Goal: Check status: Check status

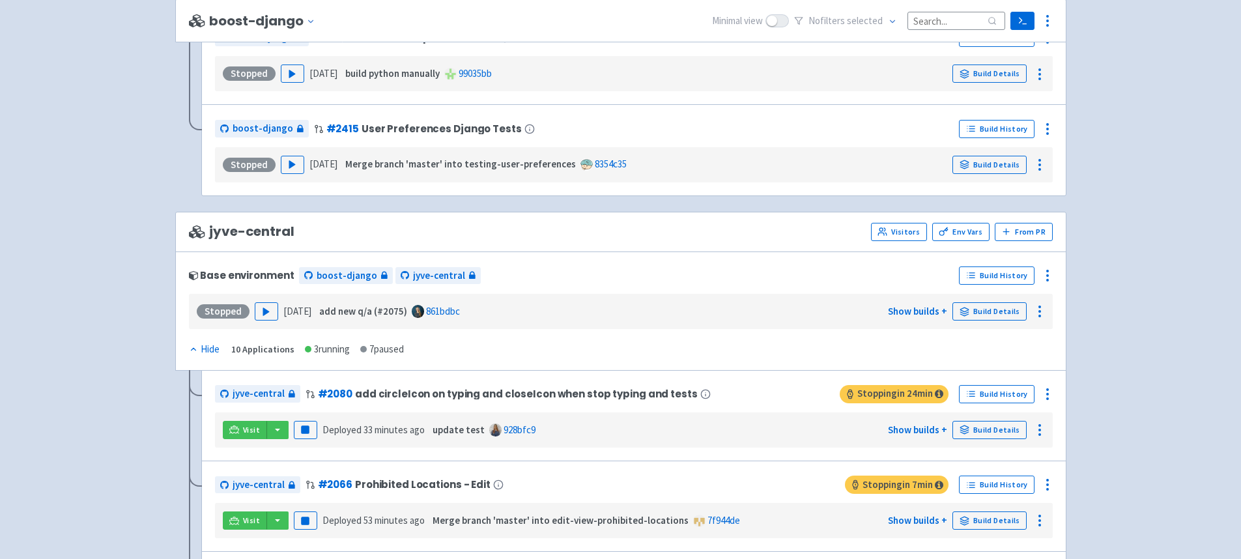
scroll to position [2206, 0]
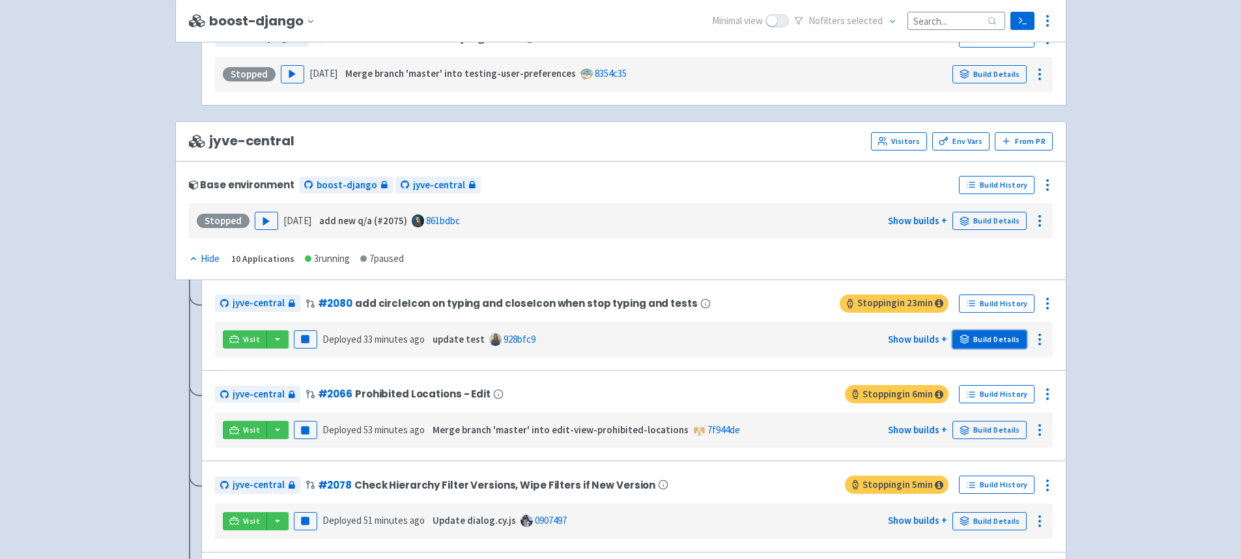
click at [986, 339] on link "Build Details" at bounding box center [989, 339] width 74 height 18
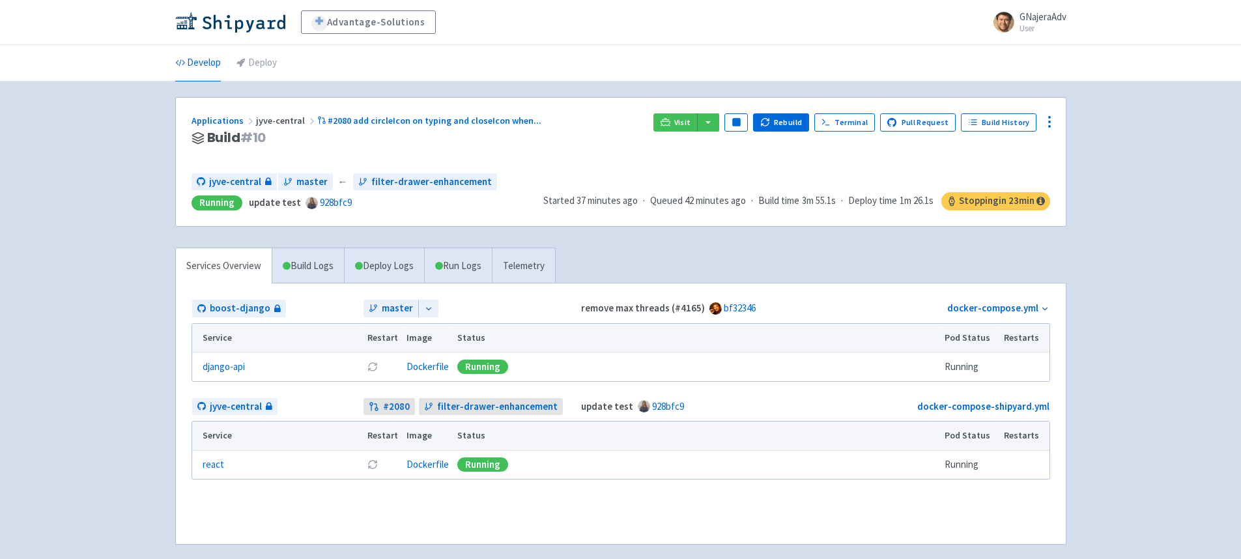
click at [433, 305] on div at bounding box center [428, 309] width 20 height 18
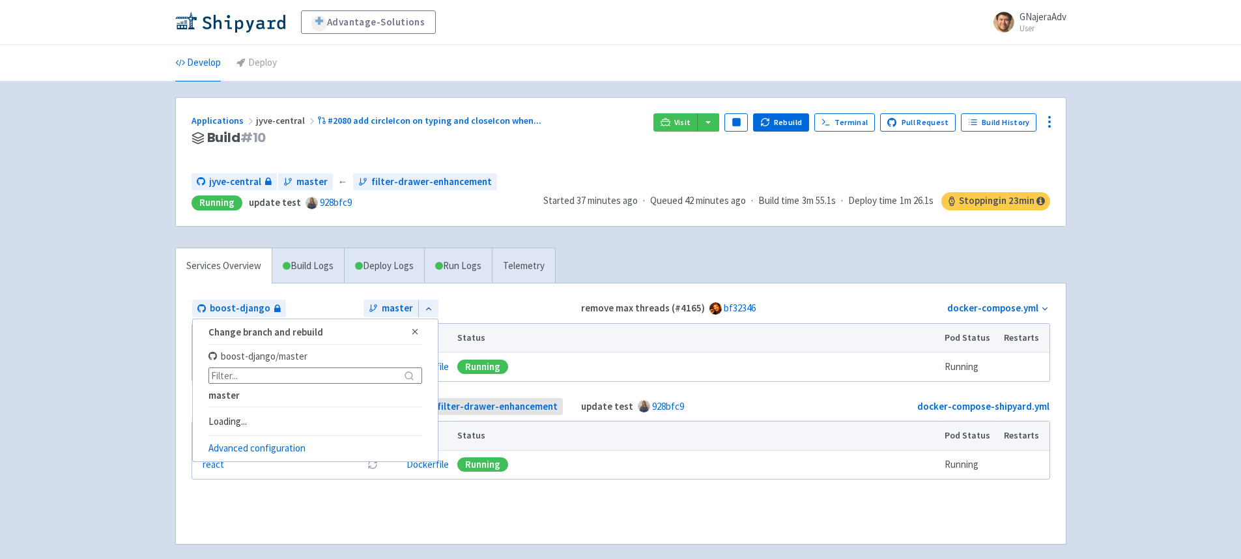
click at [440, 301] on div "master Change branch and rebuild Close boost-django / master master Loading... …" at bounding box center [471, 309] width 214 height 18
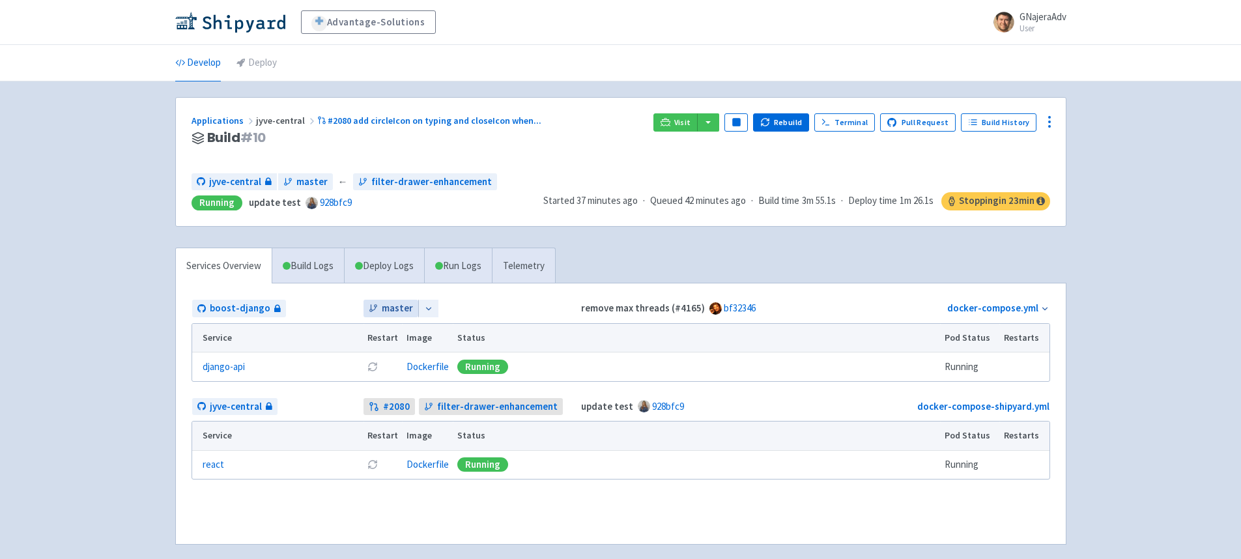
click at [393, 308] on span "master" at bounding box center [397, 308] width 31 height 15
click at [427, 305] on icon at bounding box center [428, 308] width 9 height 9
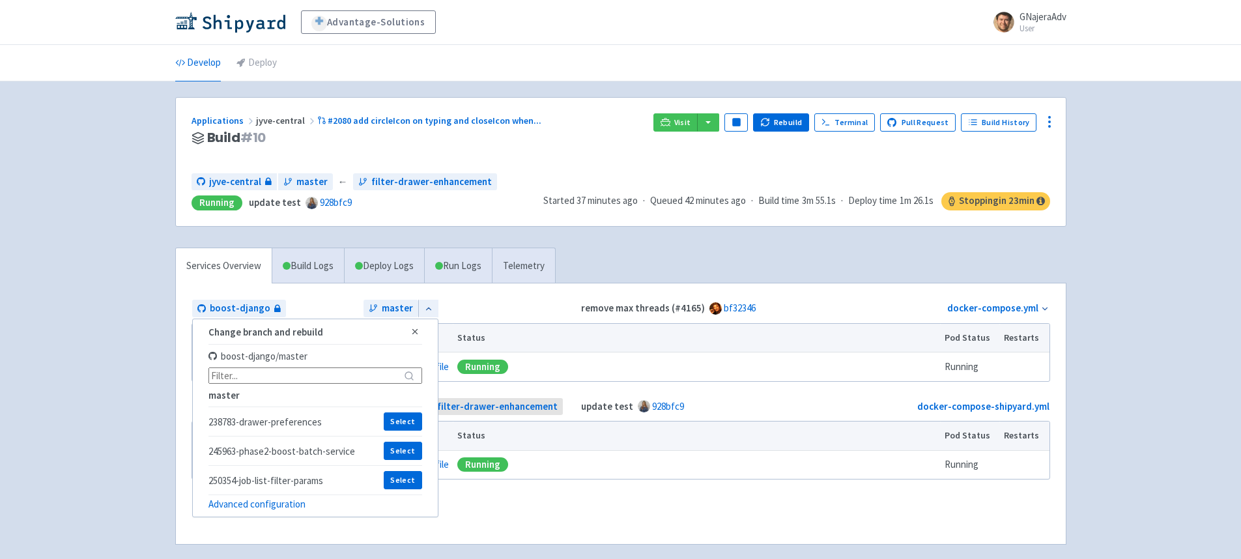
click at [490, 309] on div "master Change branch and rebuild Close boost-django / master master 238783-draw…" at bounding box center [471, 309] width 214 height 18
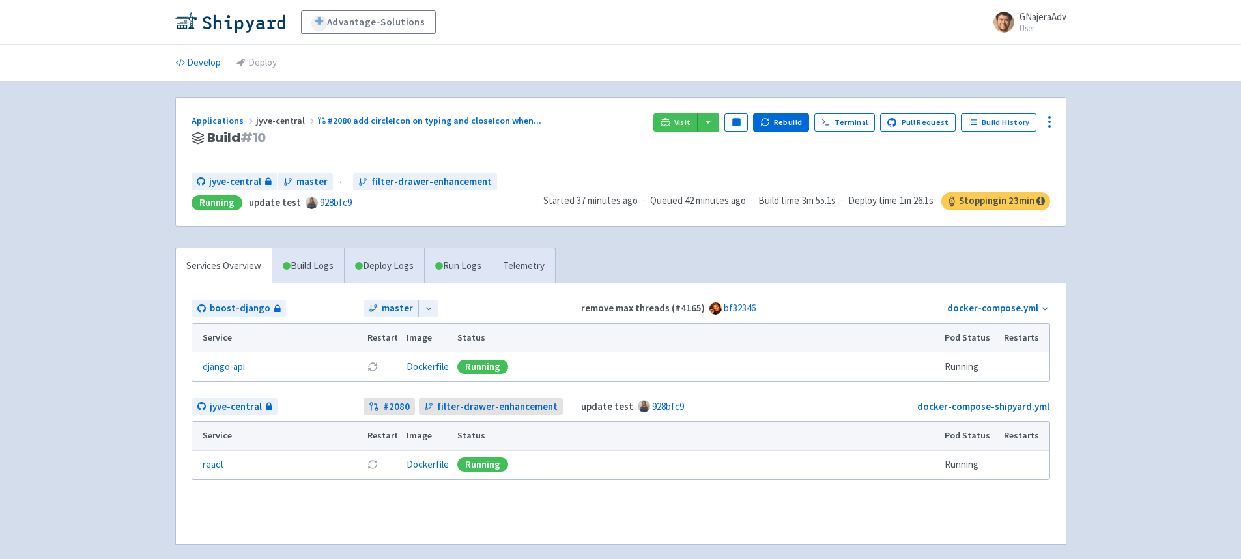
click at [427, 306] on icon at bounding box center [428, 308] width 9 height 9
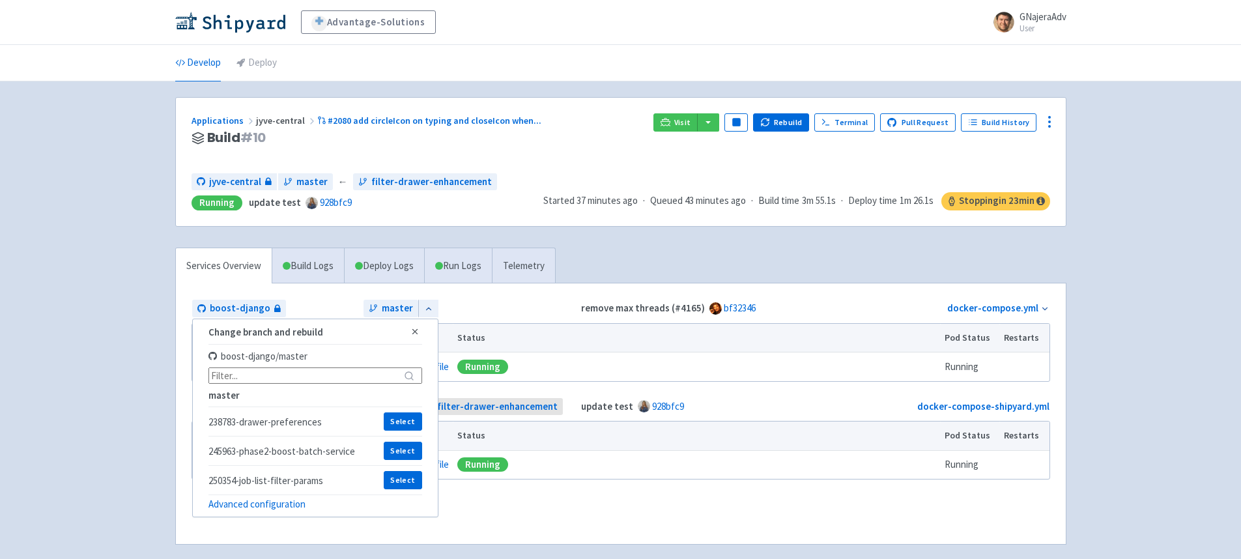
click at [460, 309] on div "master Change branch and rebuild Close boost-django / master master 238783-draw…" at bounding box center [471, 309] width 214 height 18
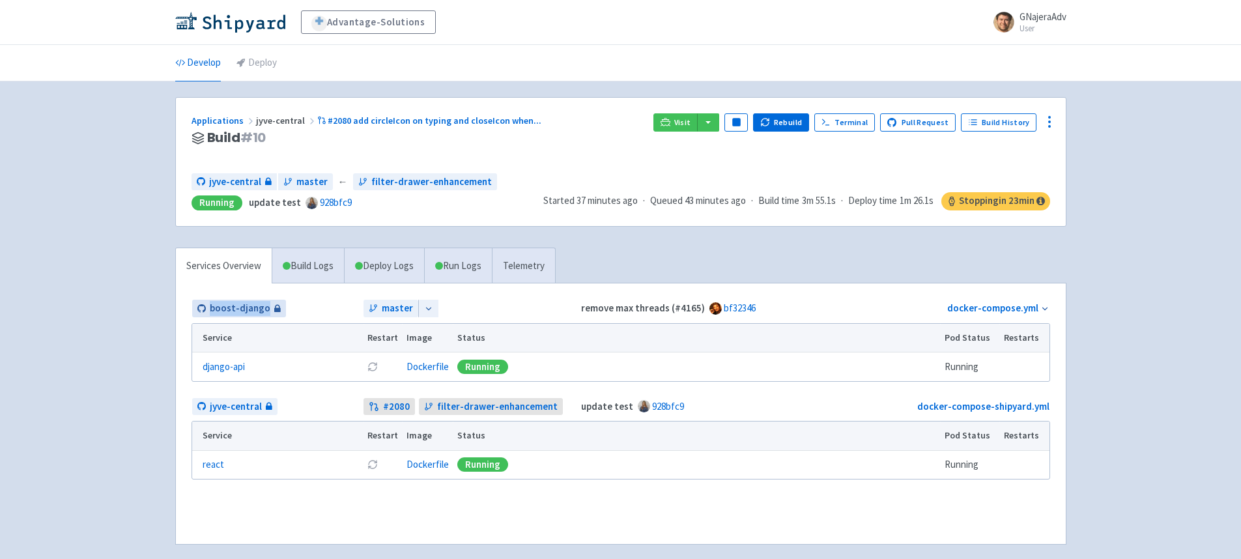
drag, startPoint x: 279, startPoint y: 310, endPoint x: 197, endPoint y: 308, distance: 82.8
click at [197, 308] on td "boost-django" at bounding box center [278, 308] width 172 height 19
copy span "boost-django"
click at [271, 345] on th "Service" at bounding box center [277, 338] width 171 height 29
click at [988, 306] on link "docker-compose.yml" at bounding box center [992, 308] width 91 height 12
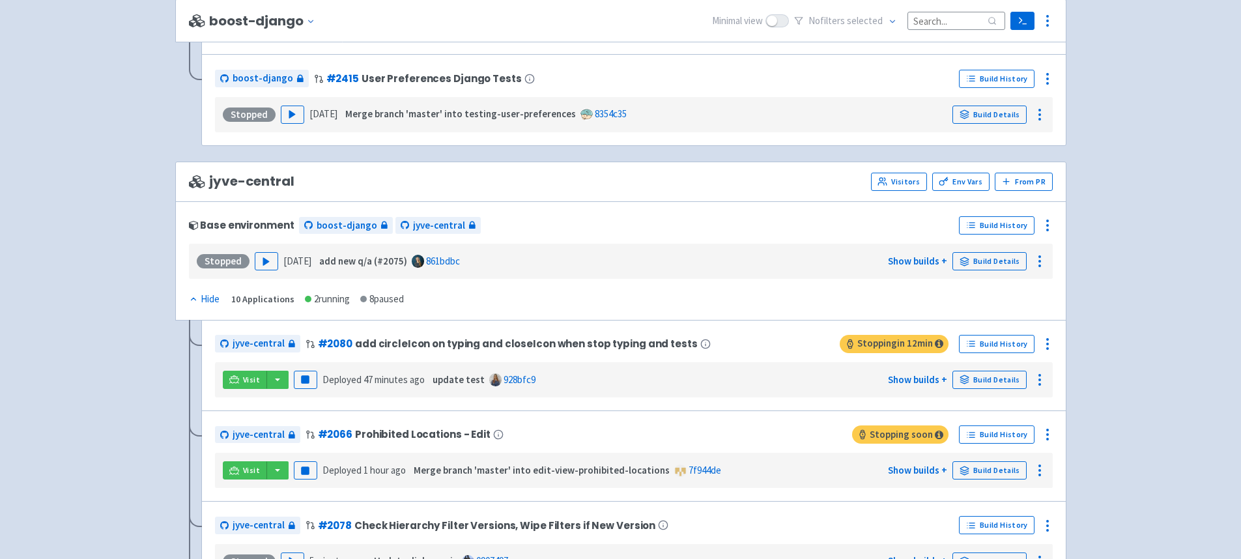
scroll to position [2167, 0]
click at [1012, 386] on link "Build Details" at bounding box center [989, 379] width 74 height 18
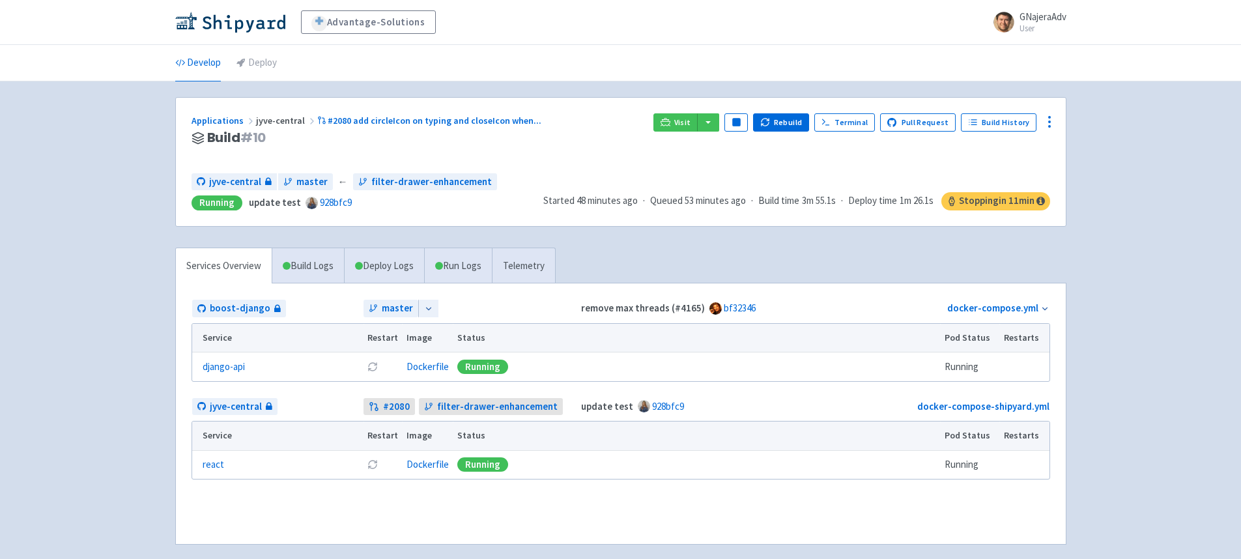
click at [126, 315] on div "Advantage-Solutions GNajeraAdv User Profile Sign out Develop Deploy" at bounding box center [620, 288] width 1241 height 576
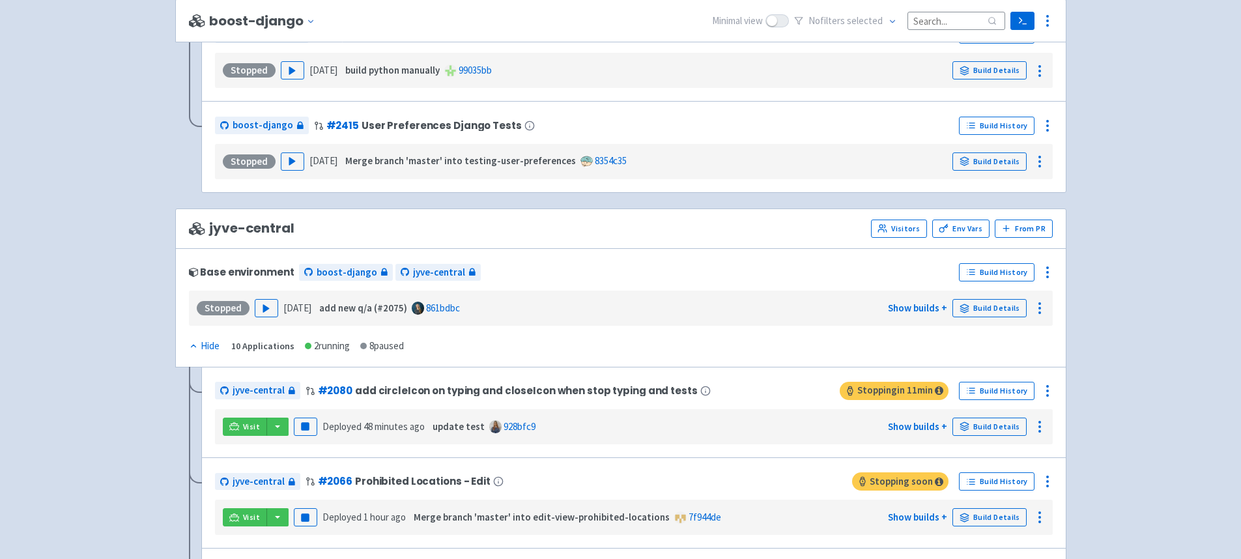
scroll to position [2135, 0]
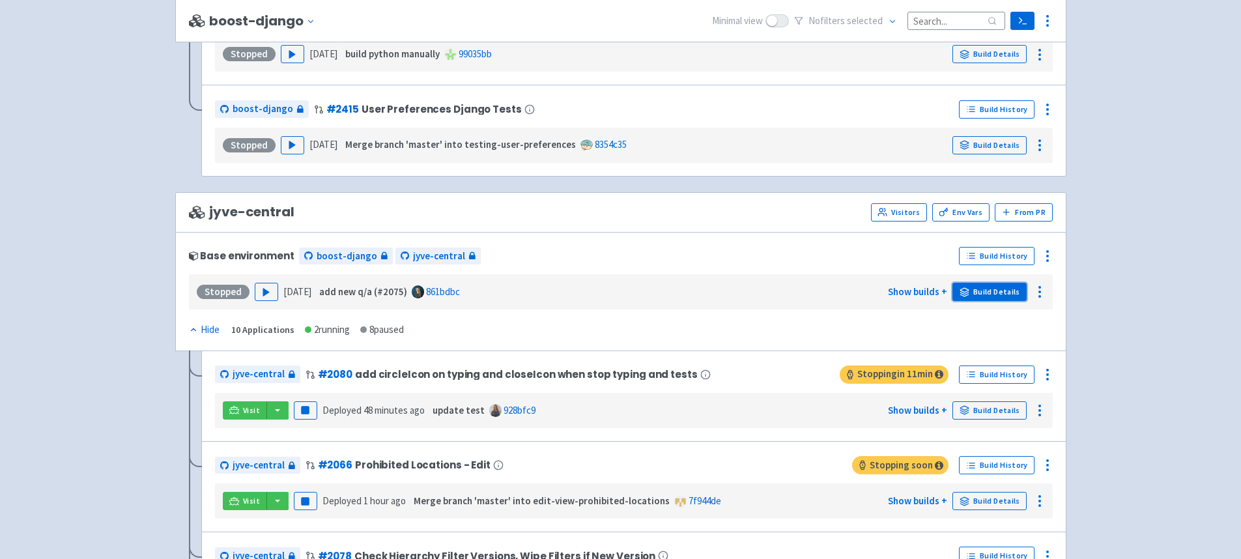
click at [982, 292] on link "Build Details" at bounding box center [989, 292] width 74 height 18
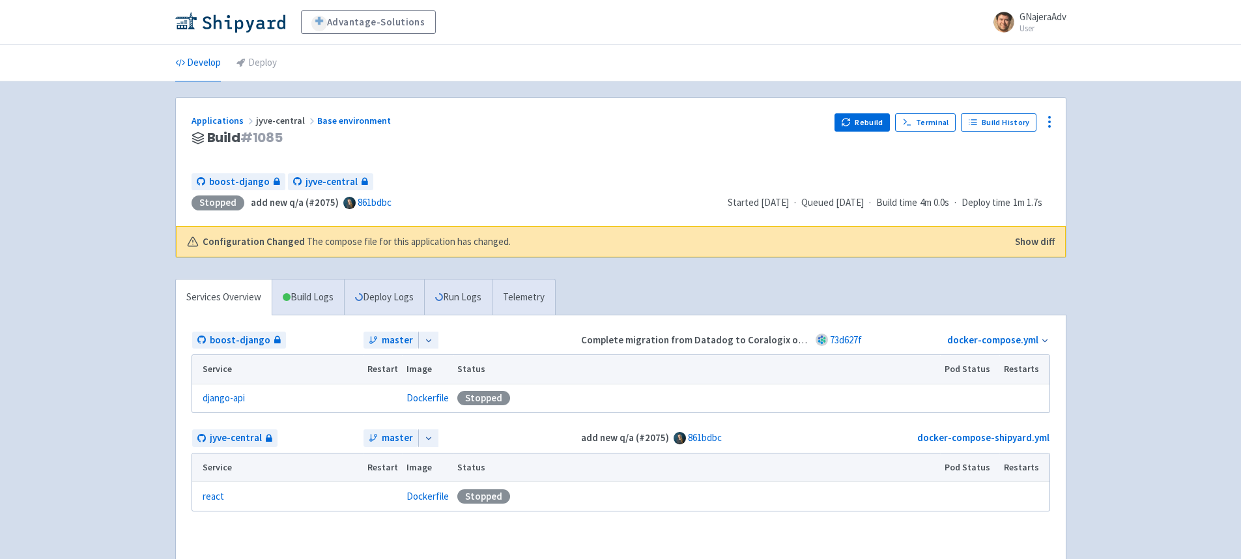
click at [424, 339] on icon at bounding box center [428, 340] width 9 height 9
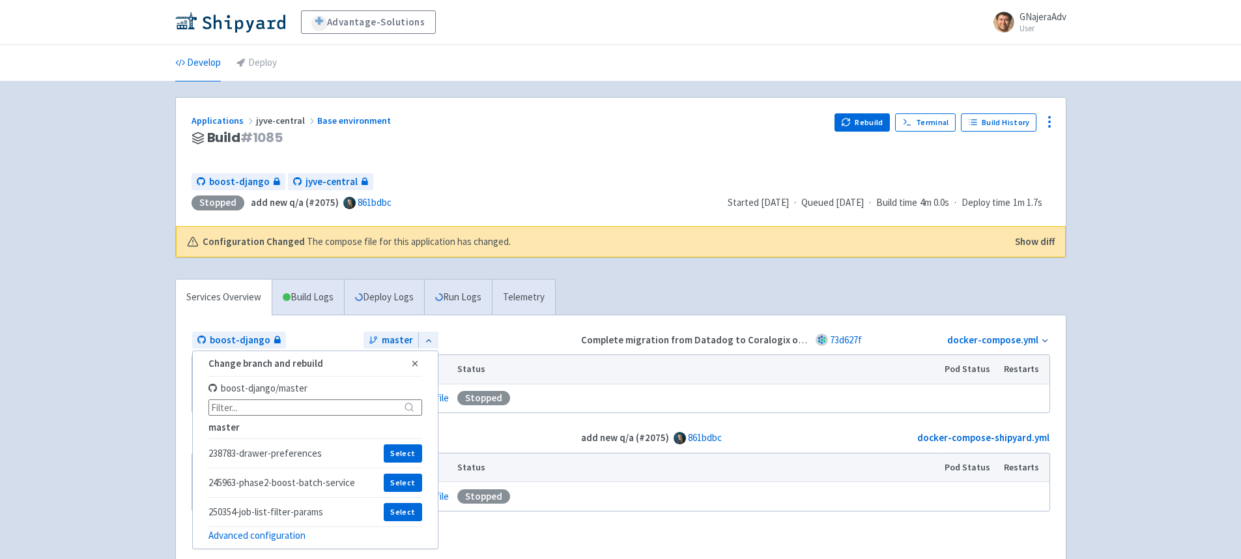
click at [690, 302] on div "Services Overview Build Logs Deploy Logs Run Logs Telemetry boost-django master…" at bounding box center [620, 435] width 907 height 313
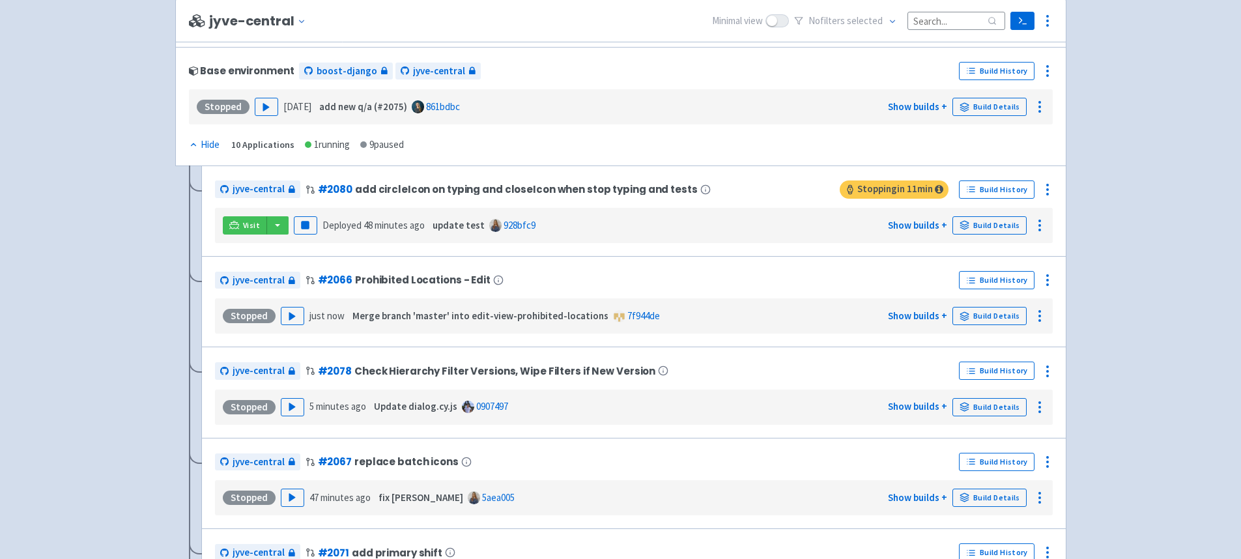
scroll to position [2321, 0]
click at [984, 229] on link "Build Details" at bounding box center [989, 225] width 74 height 18
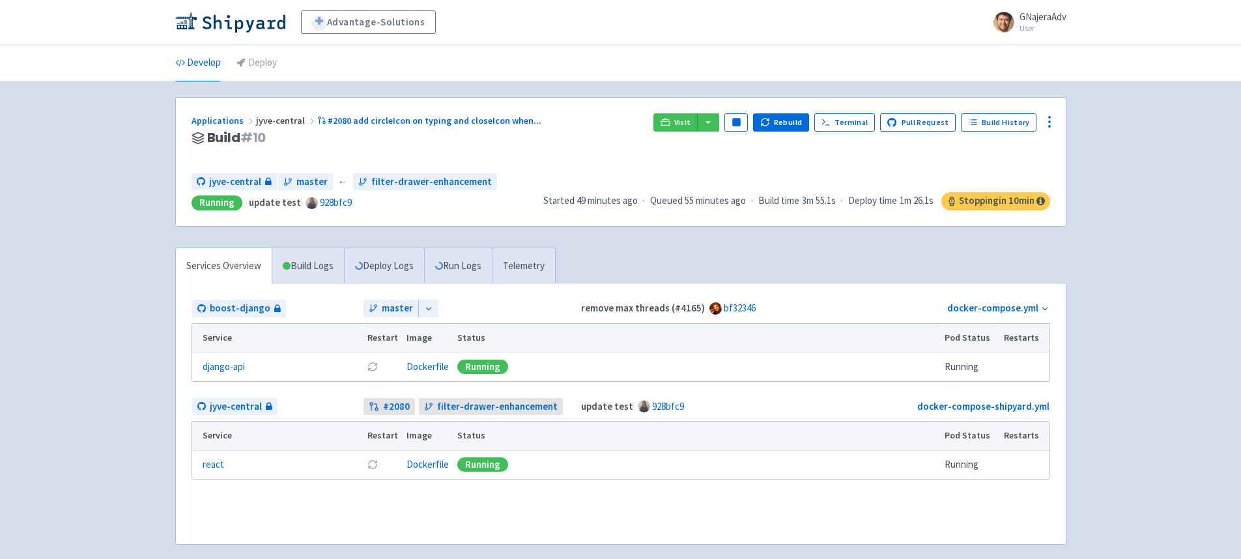
click at [424, 313] on icon at bounding box center [428, 308] width 9 height 9
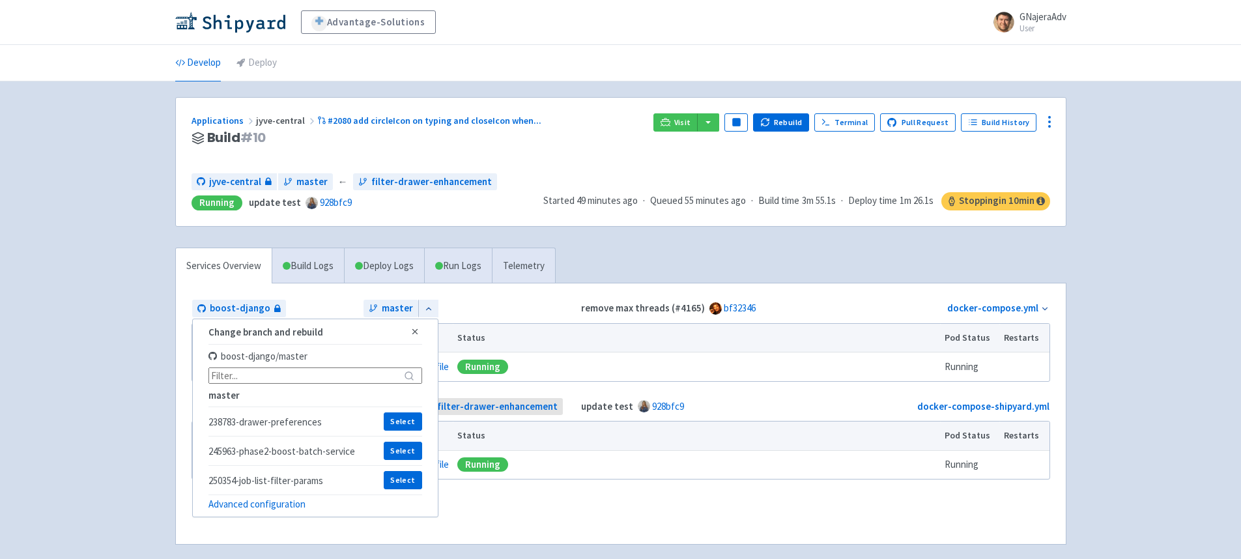
click at [53, 395] on div "Advantage-Solutions GNajeraAdv User Profile Sign out Develop Deploy" at bounding box center [620, 288] width 1241 height 576
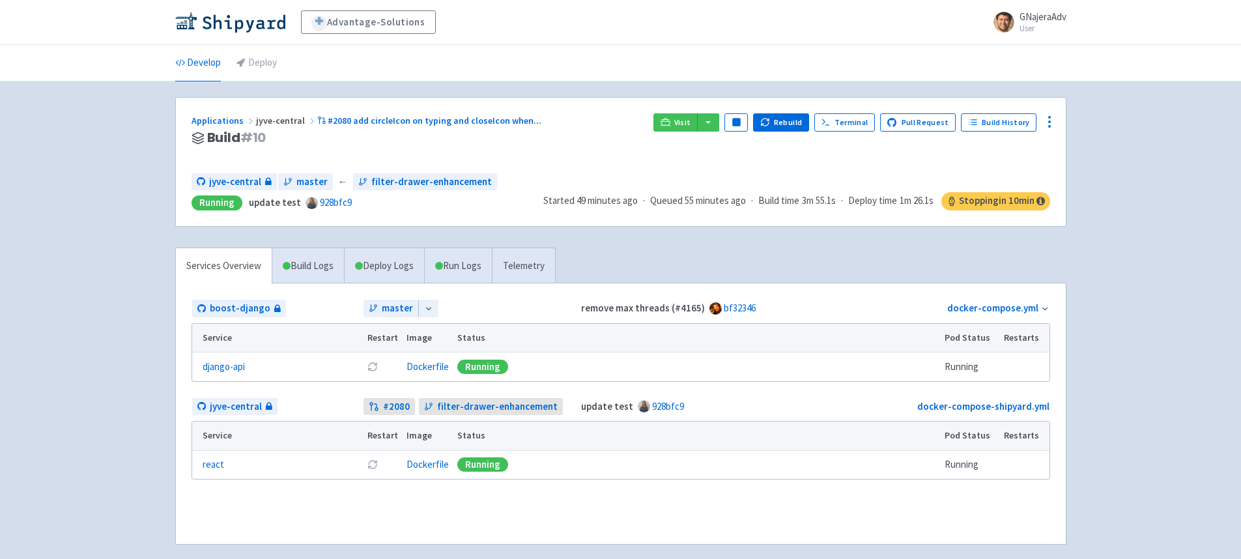
click at [65, 412] on div "Advantage-Solutions GNajeraAdv User Profile Sign out Develop Deploy" at bounding box center [620, 288] width 1241 height 576
click at [148, 219] on div "Advantage-Solutions GNajeraAdv User Profile Sign out Develop Deploy" at bounding box center [620, 288] width 1241 height 576
